Goal: Information Seeking & Learning: Learn about a topic

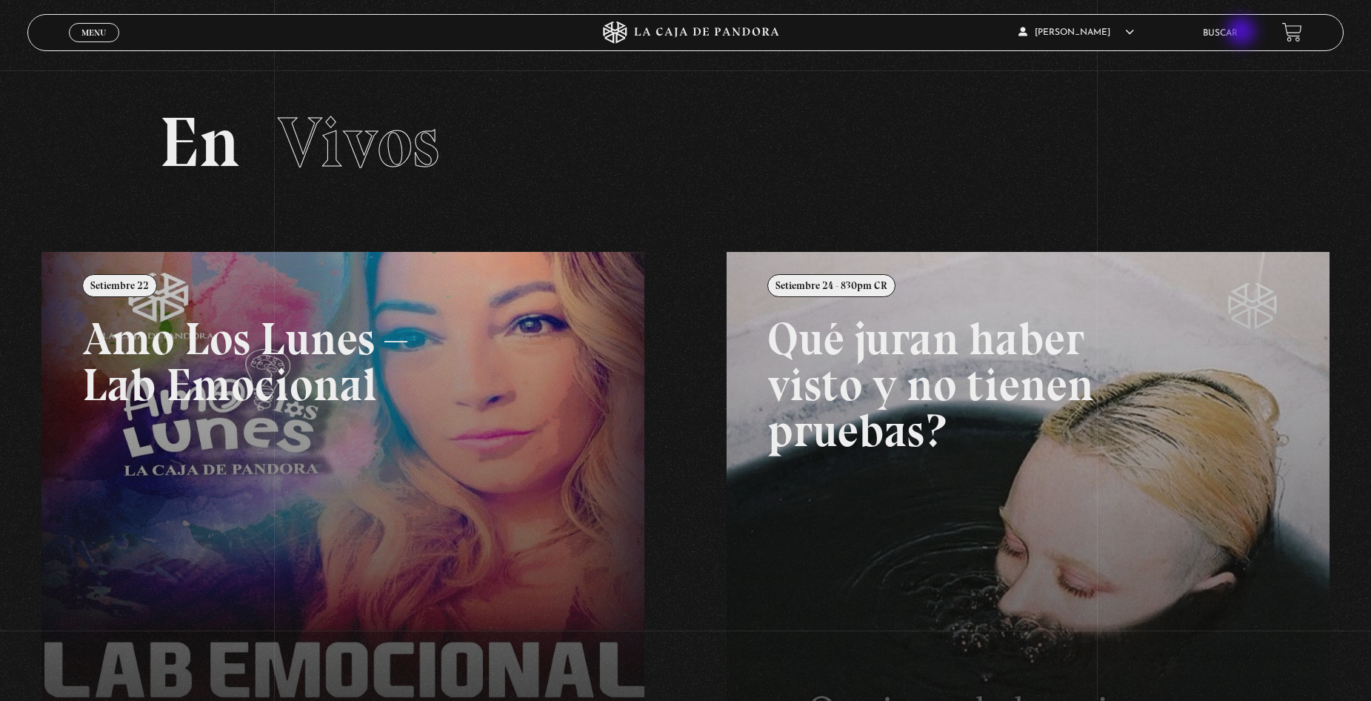
click at [1238, 33] on link "Buscar" at bounding box center [1220, 33] width 35 height 9
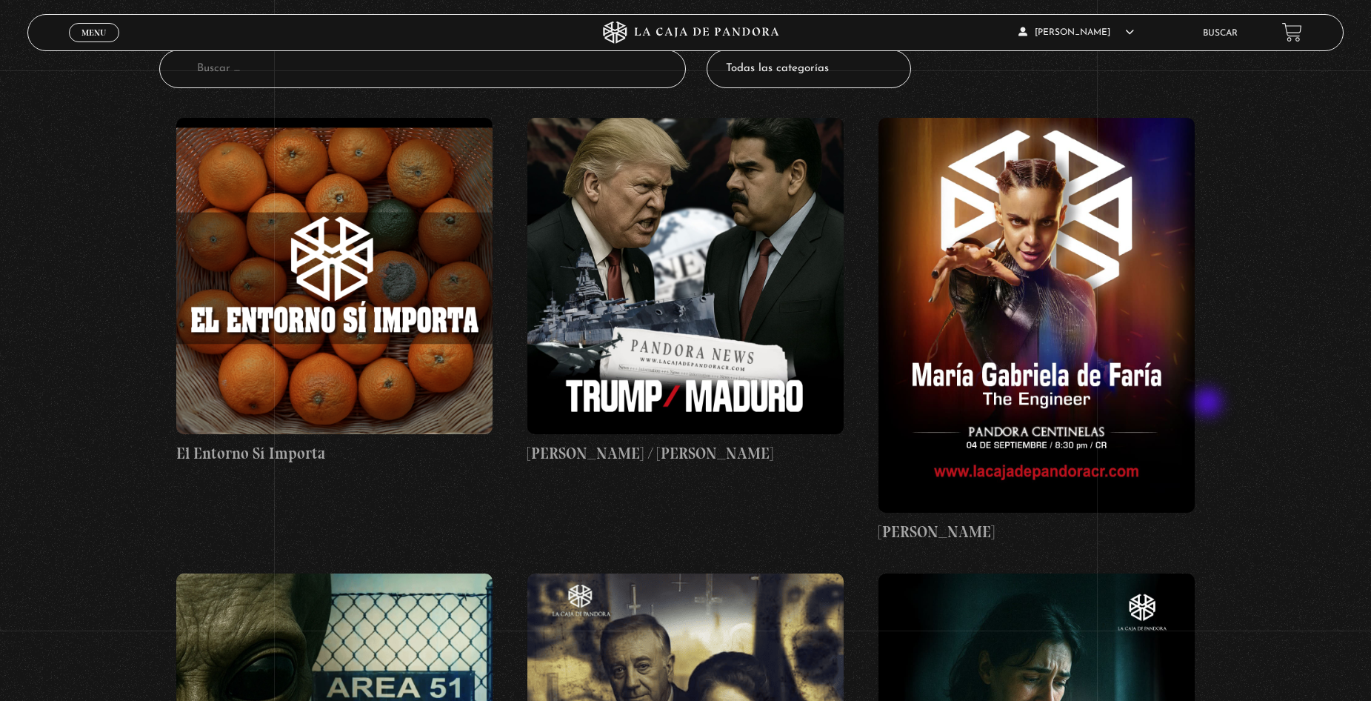
scroll to position [148, 0]
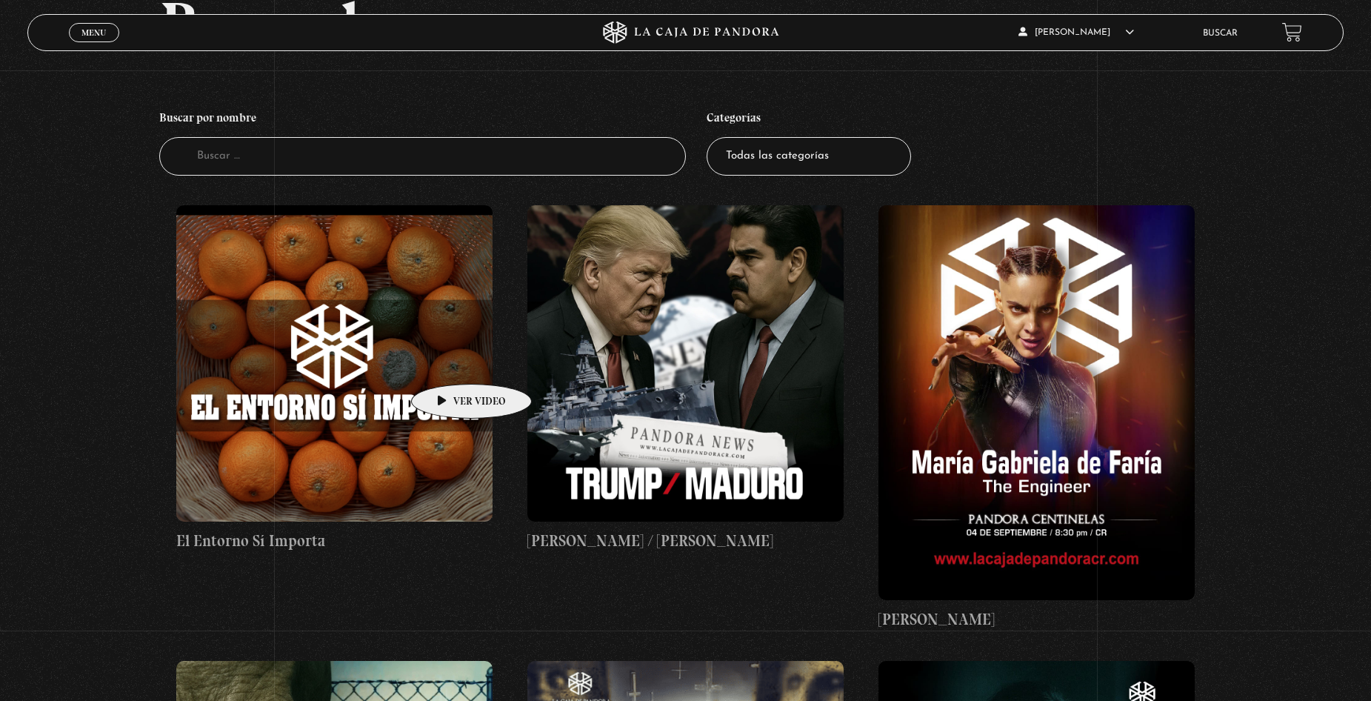
click at [448, 361] on figure at bounding box center [334, 363] width 316 height 316
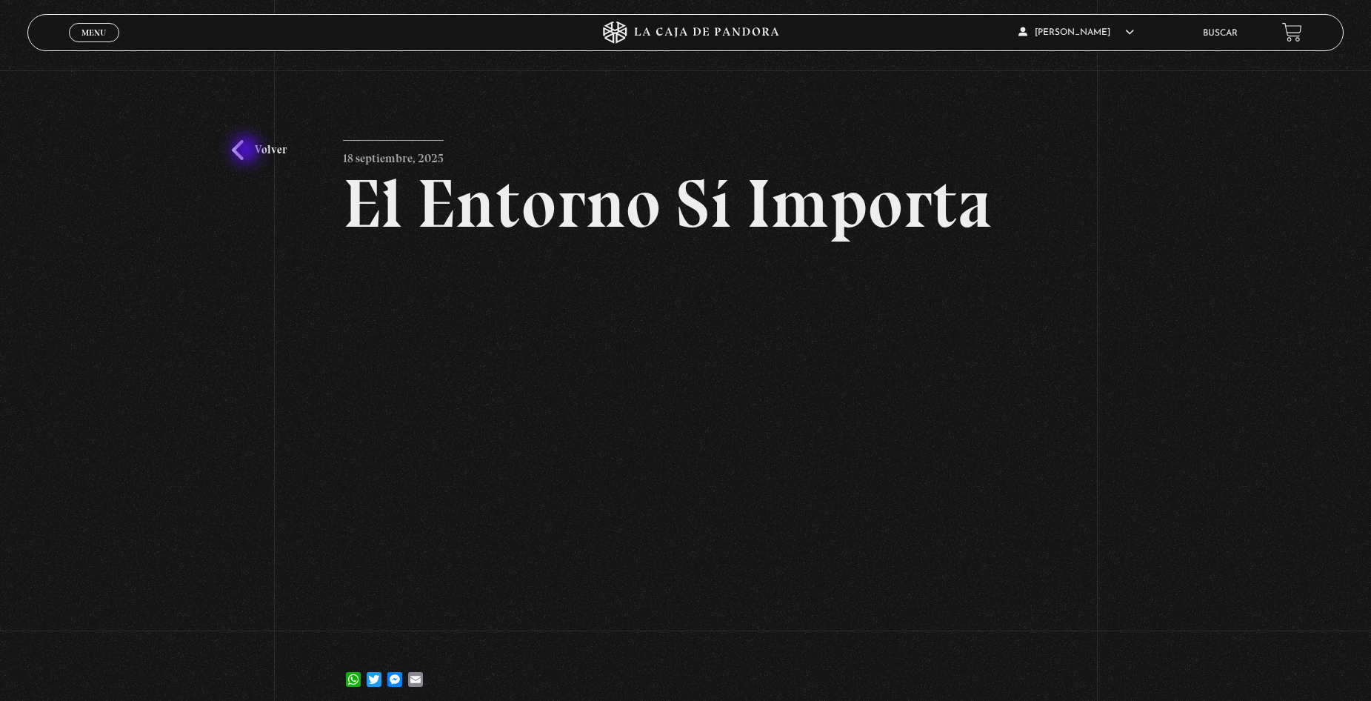
click at [247, 151] on link "Volver" at bounding box center [259, 150] width 55 height 20
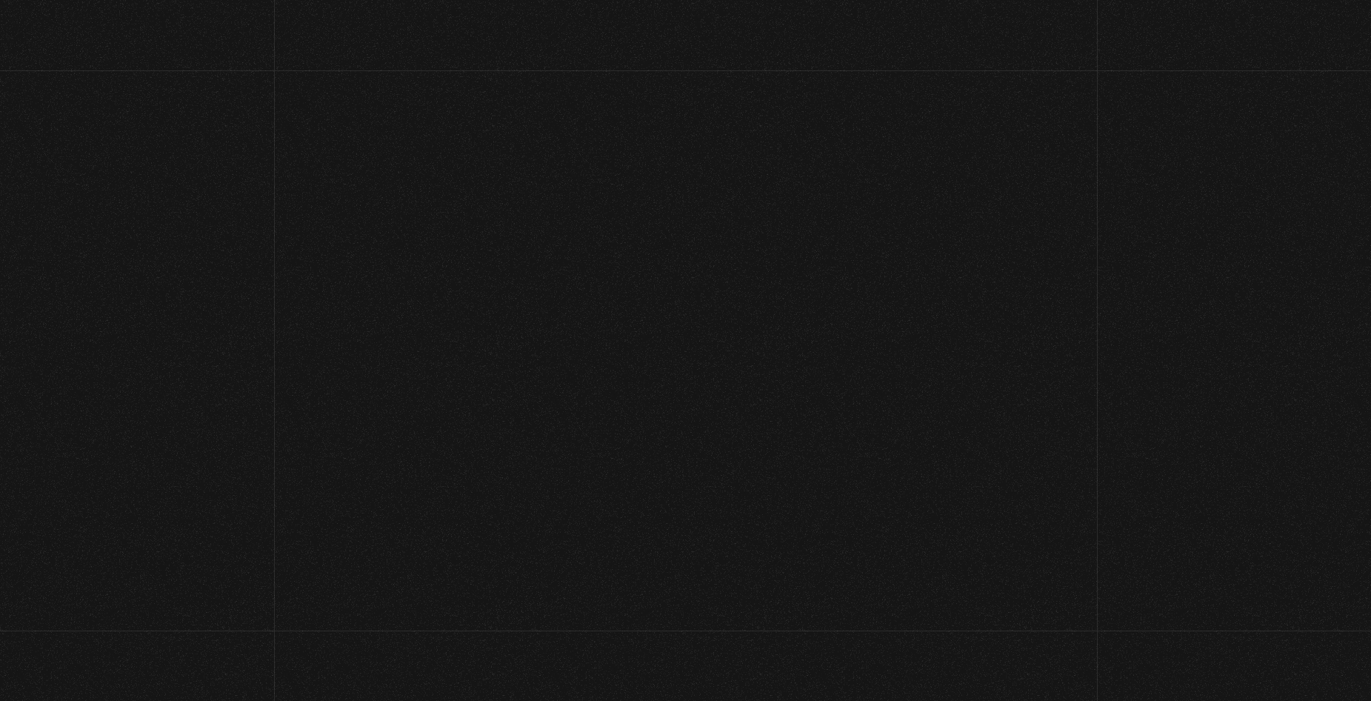
scroll to position [152, 0]
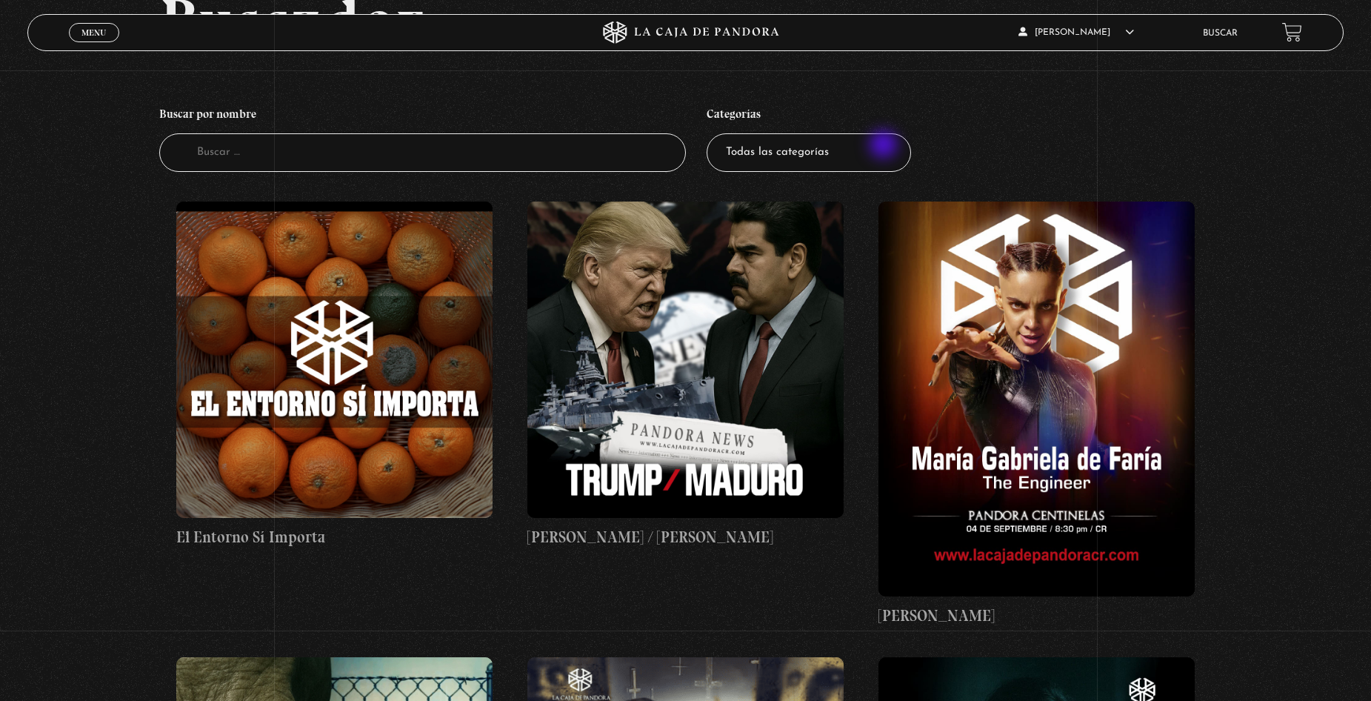
click at [885, 146] on select "Todas las categorías 11:11 Humanitario (1) Amo los Lunes (3) Análisis de series…" at bounding box center [809, 152] width 204 height 39
select select "centinelas"
click at [712, 133] on select "Todas las categorías 11:11 Humanitario (1) Amo los Lunes (3) Análisis de series…" at bounding box center [809, 152] width 204 height 39
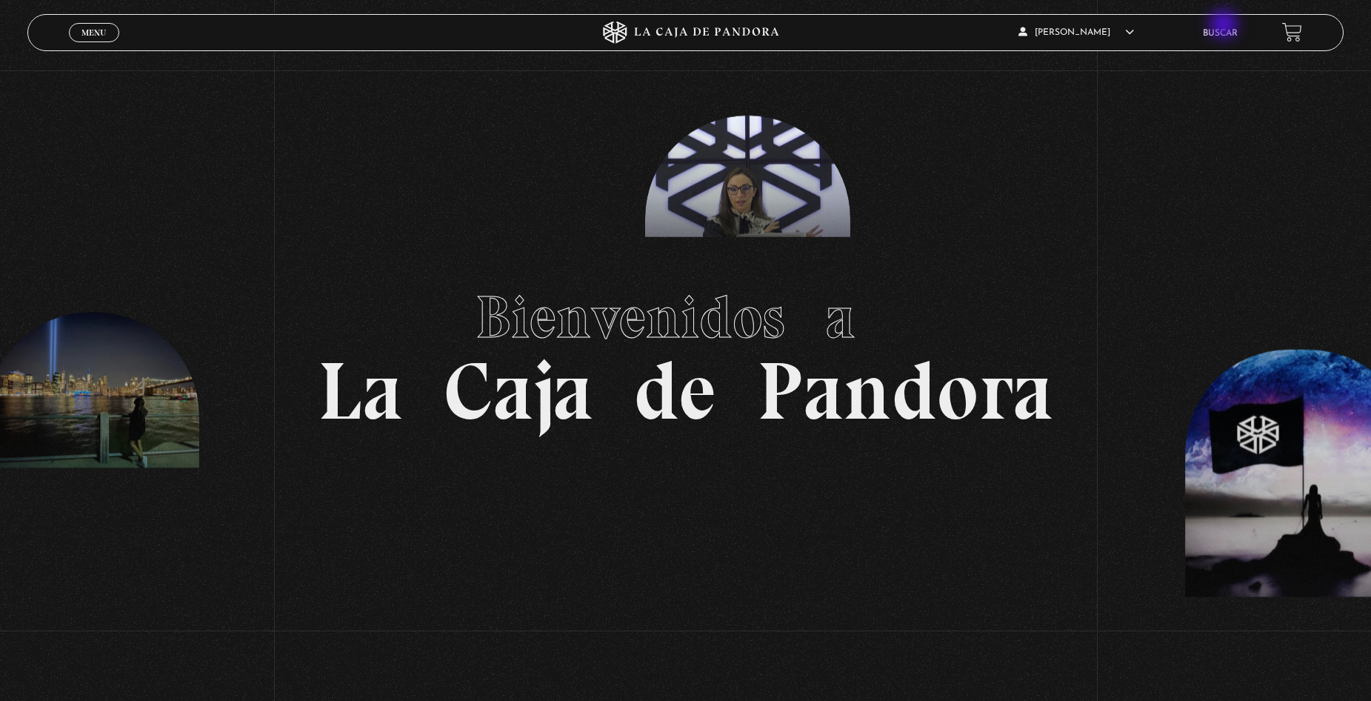
click at [1225, 26] on li "Buscar" at bounding box center [1220, 32] width 35 height 23
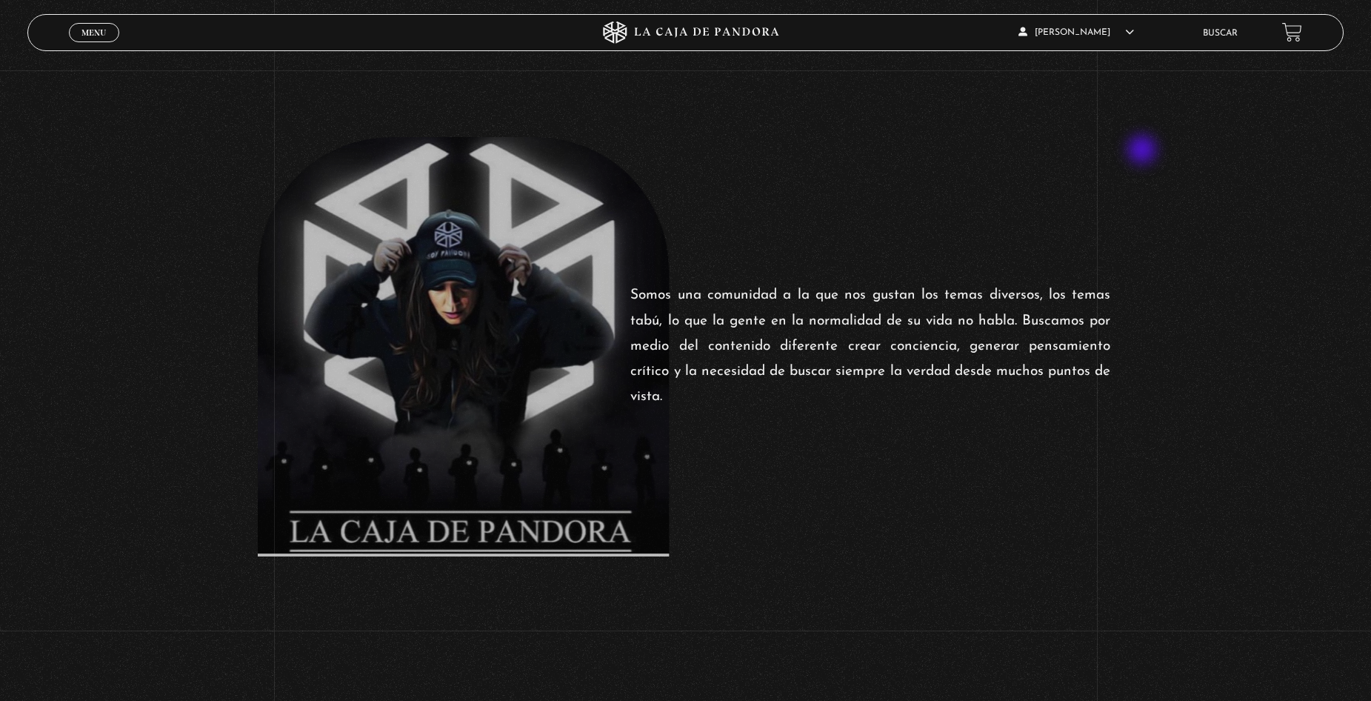
scroll to position [889, 0]
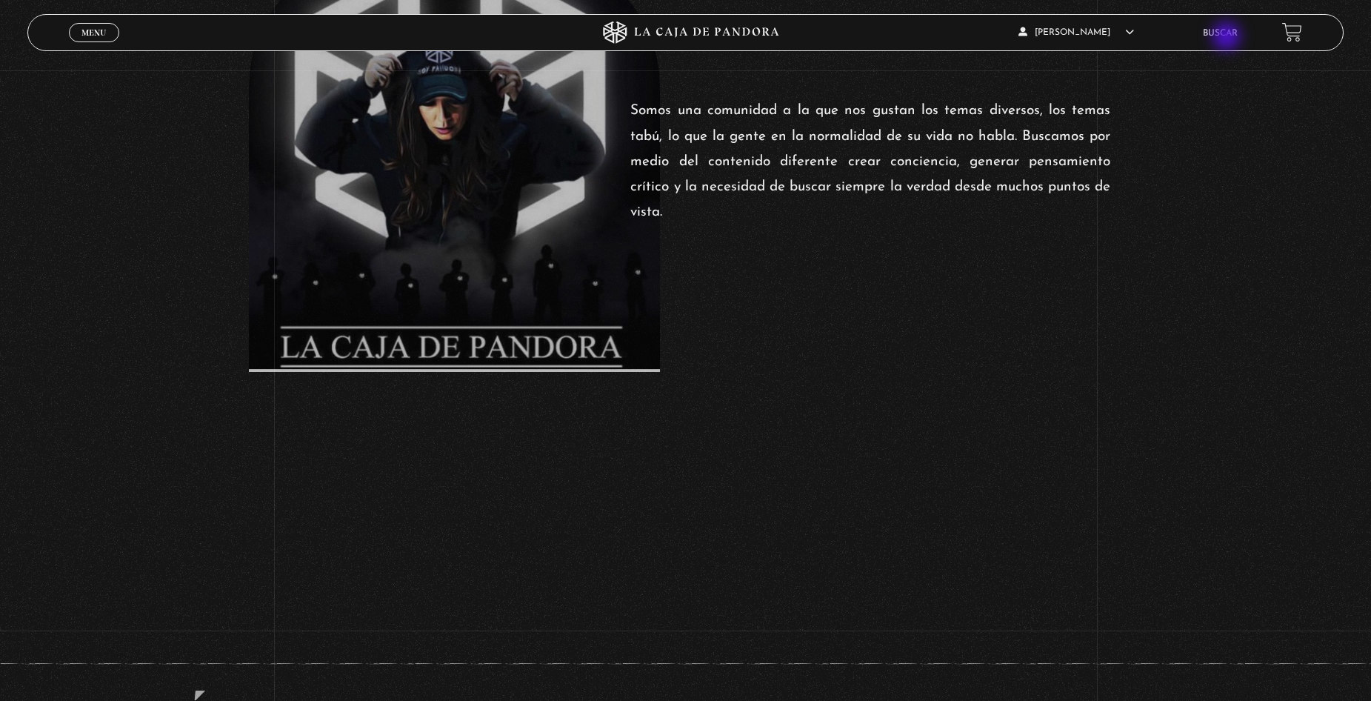
click at [1228, 38] on li "Buscar" at bounding box center [1220, 32] width 35 height 23
click at [1225, 34] on link "Buscar" at bounding box center [1220, 33] width 35 height 9
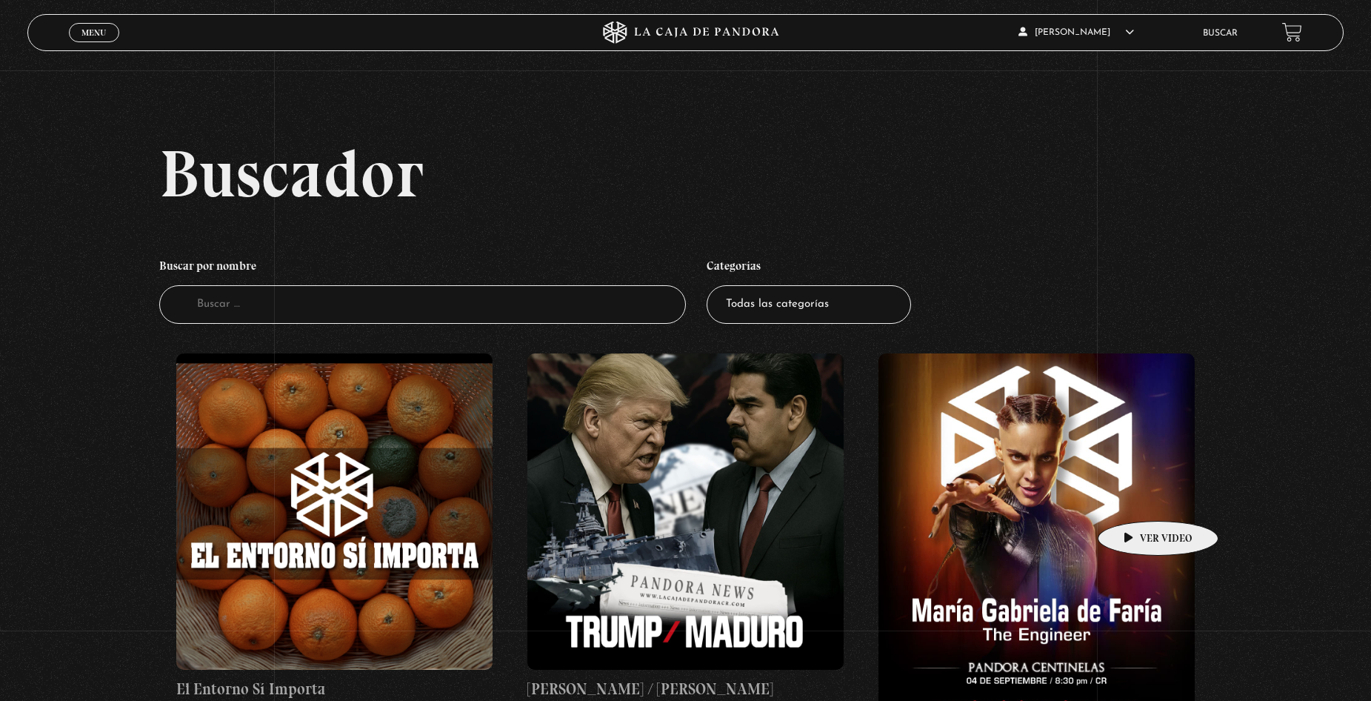
click at [1135, 499] on figure at bounding box center [1037, 550] width 316 height 395
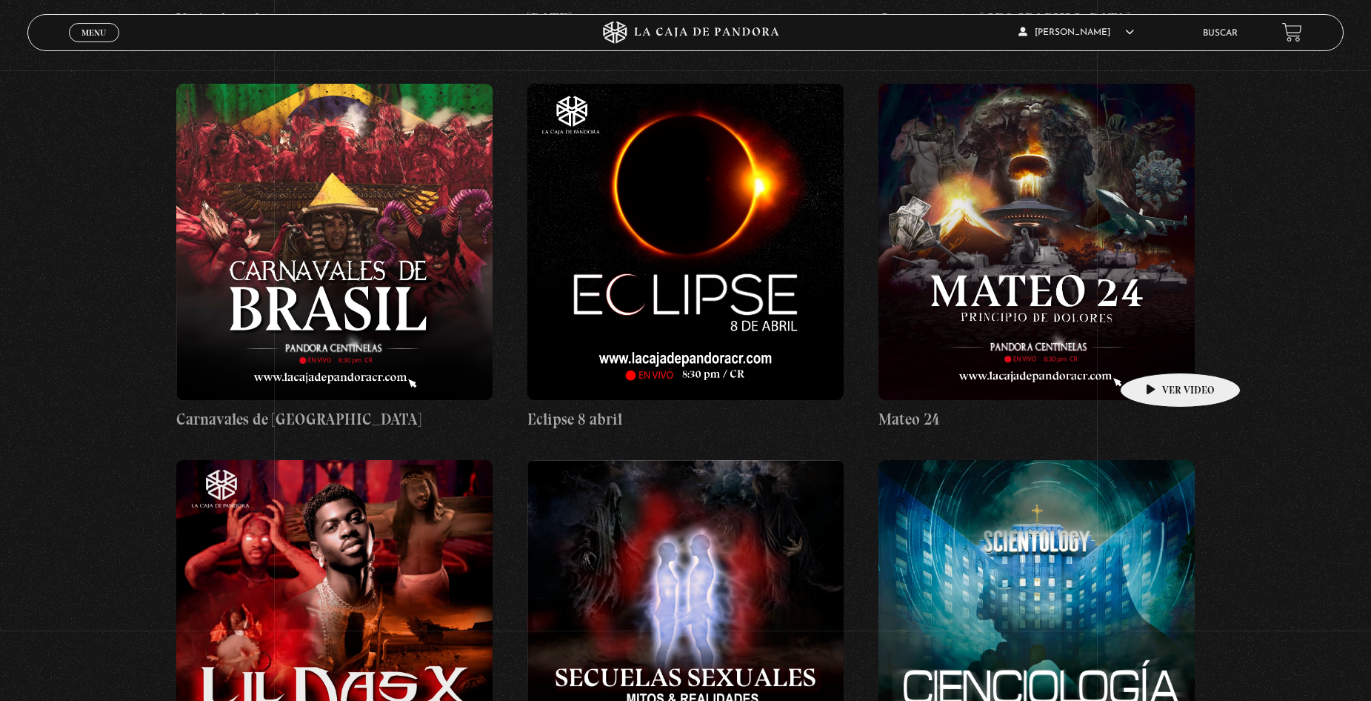
scroll to position [13038, 0]
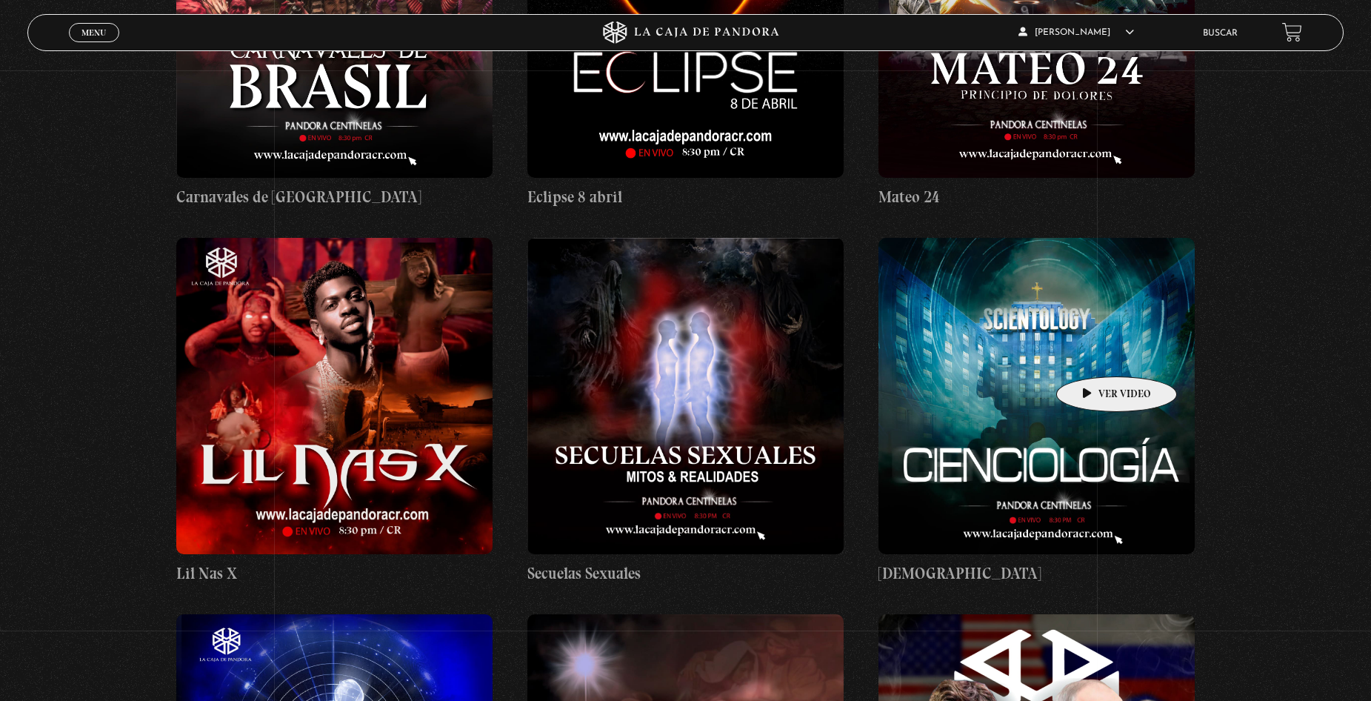
click at [1093, 354] on figure at bounding box center [1037, 396] width 316 height 316
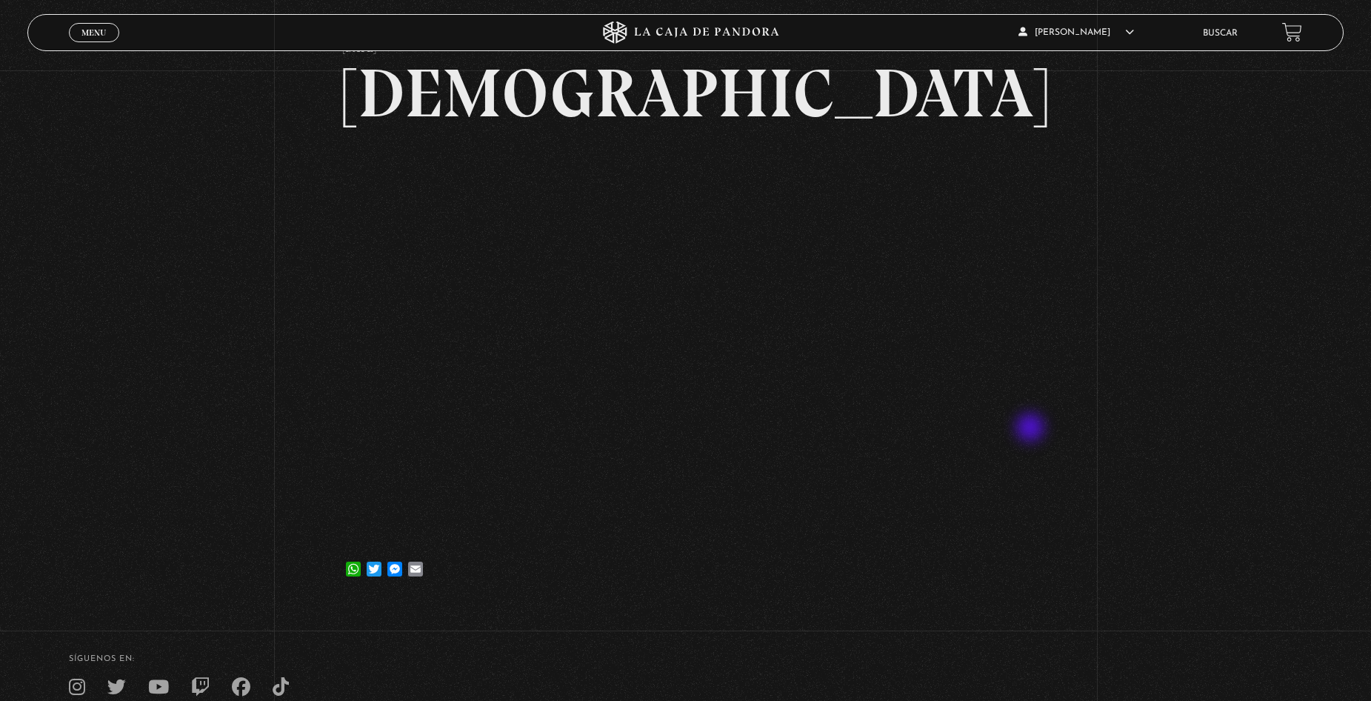
scroll to position [148, 0]
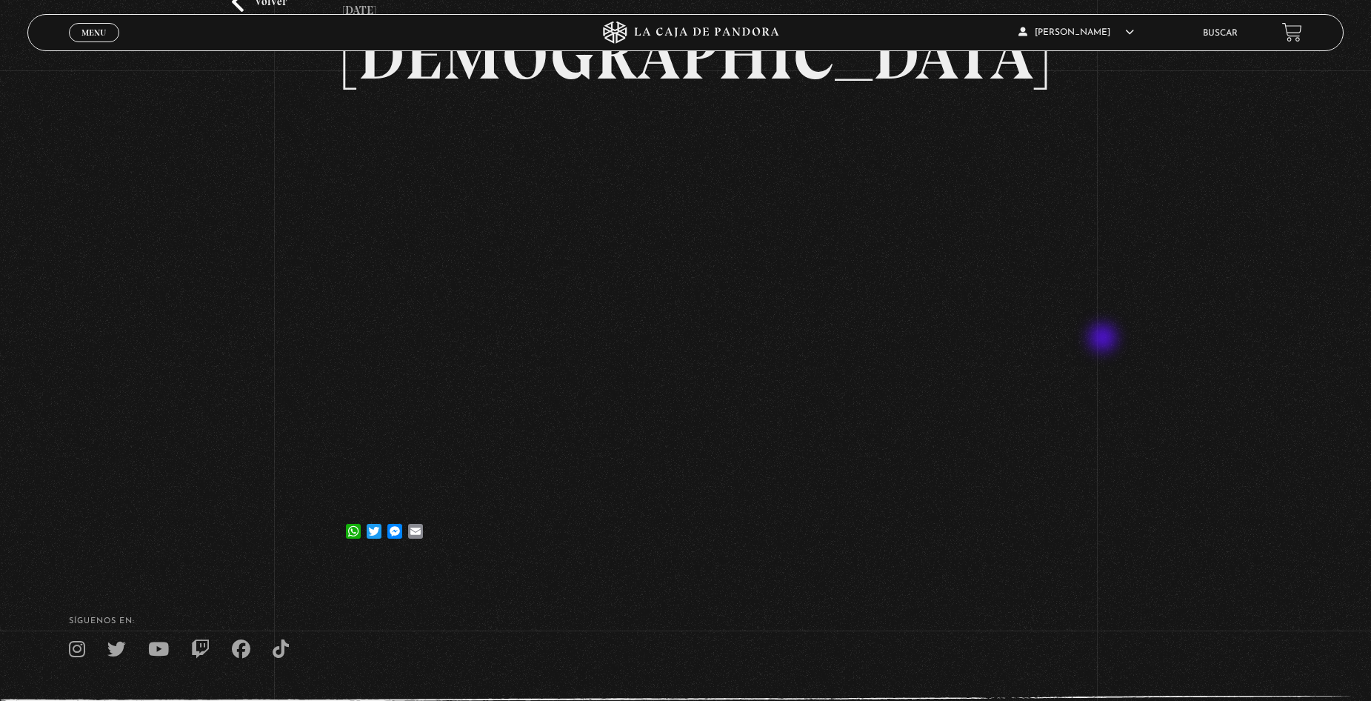
click at [1104, 336] on div "Volver [DATE] Cienciología WhatsApp Twitter Messenger Email" at bounding box center [685, 243] width 1371 height 643
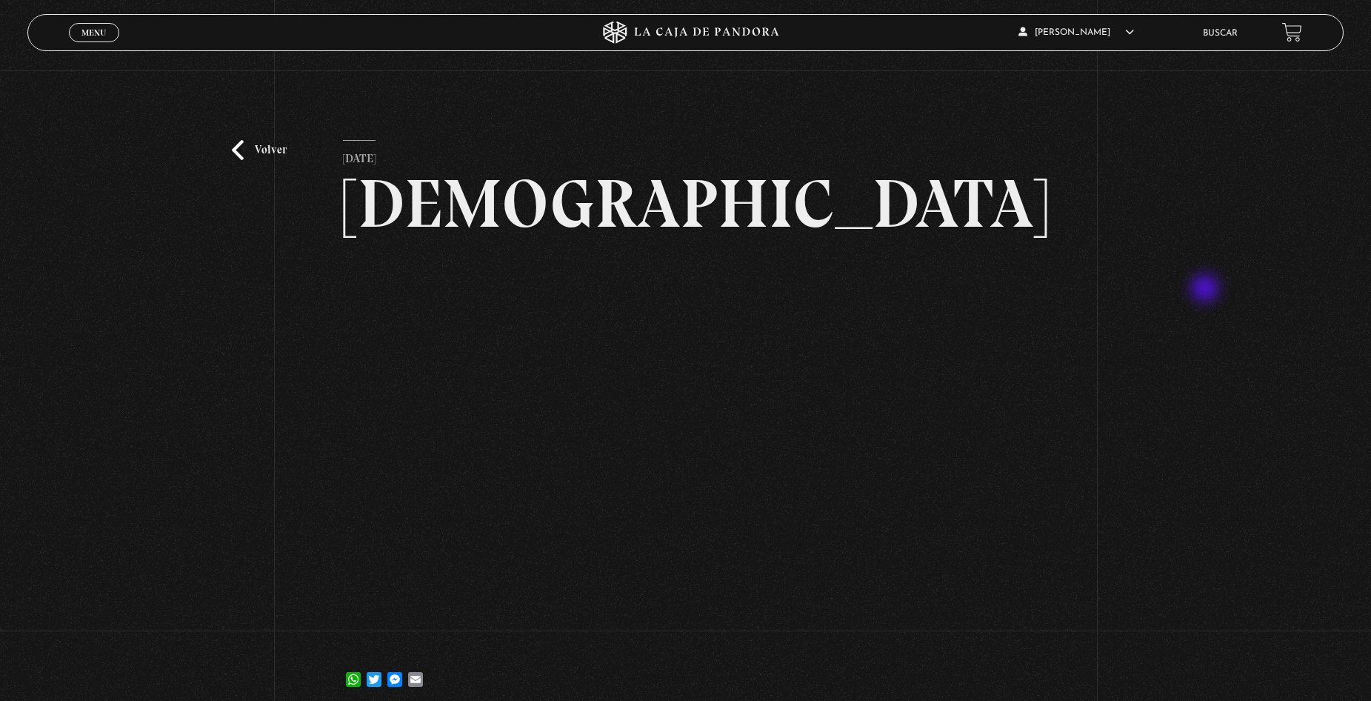
scroll to position [74, 0]
